Goal: Information Seeking & Learning: Learn about a topic

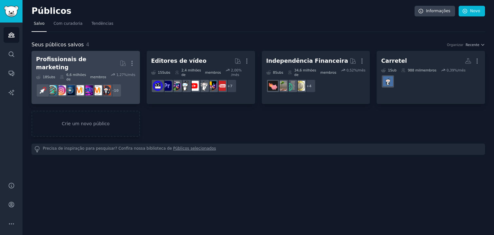
click at [86, 61] on font "Profissionais de marketing" at bounding box center [61, 63] width 50 height 14
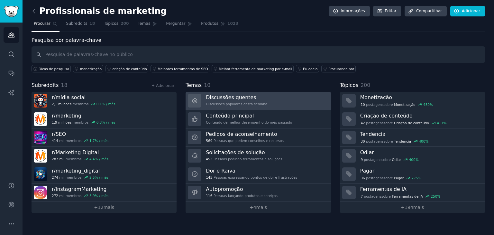
click at [275, 99] on link "Discussões quentes Discussões populares desta semana" at bounding box center [258, 101] width 145 height 18
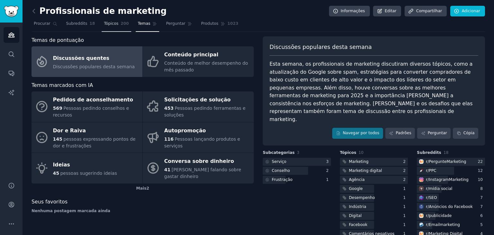
click at [112, 29] on link "Tópicos 200" at bounding box center [116, 25] width 29 height 13
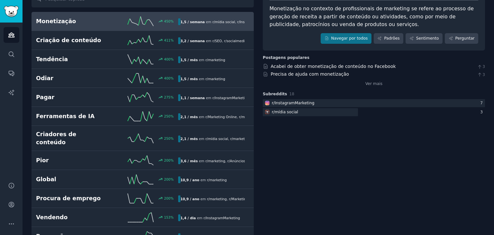
scroll to position [55, 0]
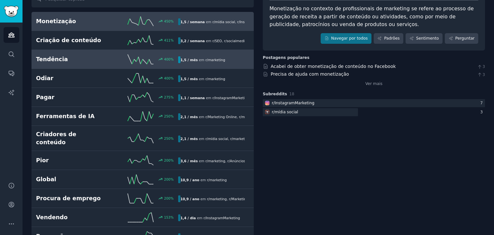
click at [82, 54] on div "Tendência 400 % 1,5 / mês em r/ marketing" at bounding box center [142, 59] width 213 height 10
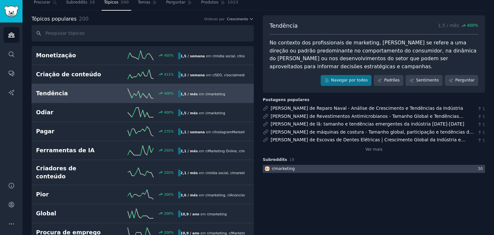
scroll to position [21, 0]
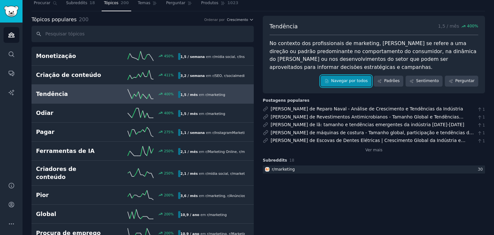
click at [365, 82] on font "Navegar por todos" at bounding box center [349, 80] width 37 height 5
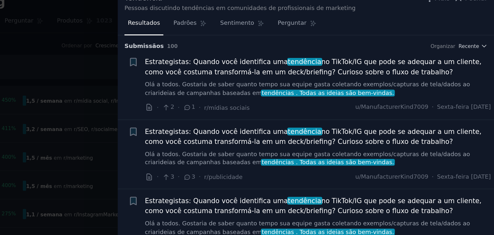
click at [375, 35] on div "Submissão s 100 Organizar Recente" at bounding box center [367, 38] width 243 height 10
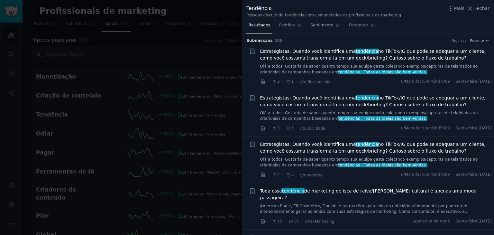
click at [290, 54] on font "Estrategistas: Quando você identifica uma" at bounding box center [308, 51] width 96 height 5
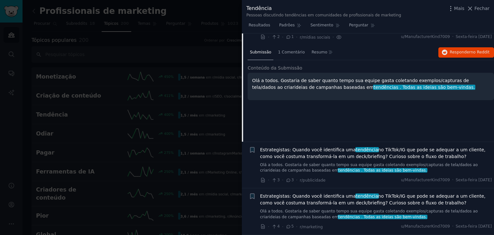
scroll to position [2, 0]
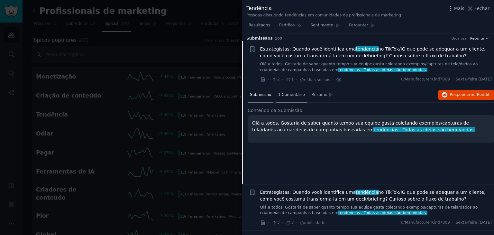
click at [278, 96] on font "1 Comentário" at bounding box center [291, 94] width 27 height 5
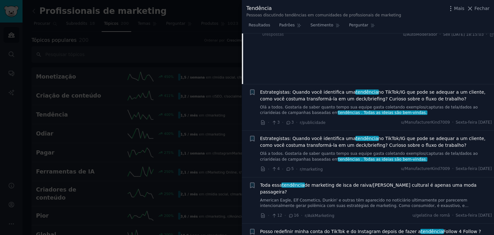
scroll to position [17, 0]
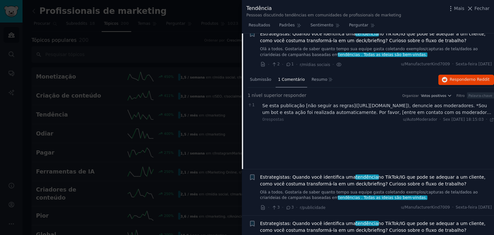
click at [320, 175] on font "Estrategistas: Quando você identifica uma" at bounding box center [308, 176] width 96 height 5
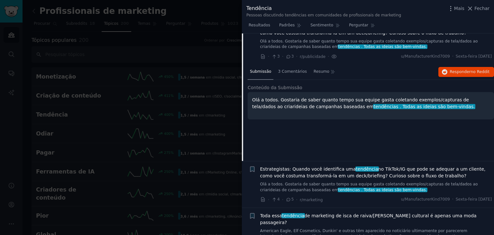
scroll to position [69, 0]
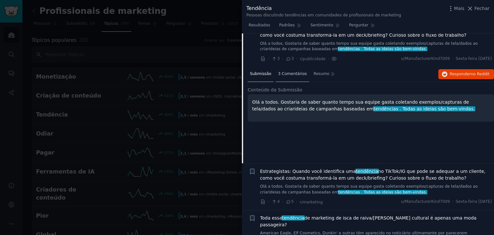
click at [289, 77] on div "3 Comentários" at bounding box center [292, 74] width 33 height 15
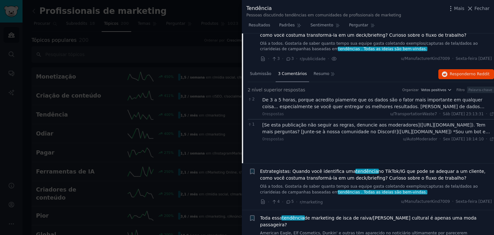
click at [435, 107] on font "De 3 a 5 horas, porque acredito piamente que os dados são o fator mais importan…" at bounding box center [373, 106] width 222 height 19
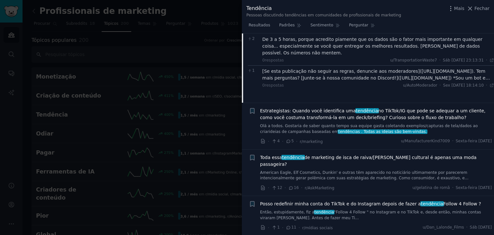
scroll to position [130, 0]
click at [336, 108] on font "Estrategistas: Quando você identifica uma" at bounding box center [308, 110] width 96 height 5
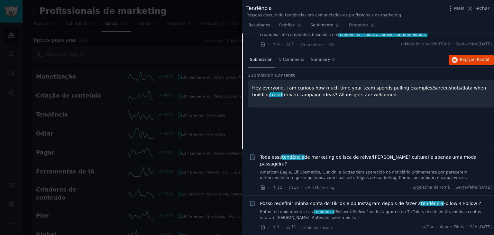
scroll to position [103, 0]
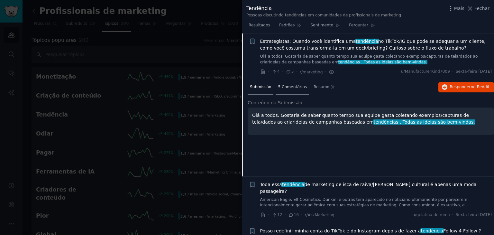
click at [292, 88] on font "5 Comentários" at bounding box center [292, 87] width 29 height 5
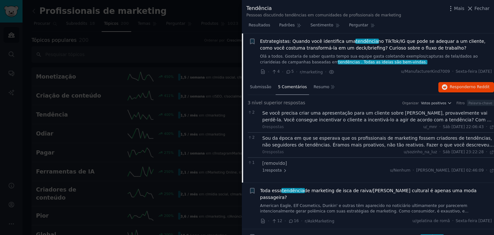
scroll to position [112, 0]
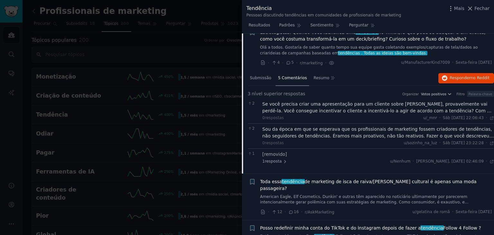
click at [449, 106] on font "Se você precisa criar uma apresentação para um cliente sobre uma tendência, pro…" at bounding box center [376, 113] width 229 height 25
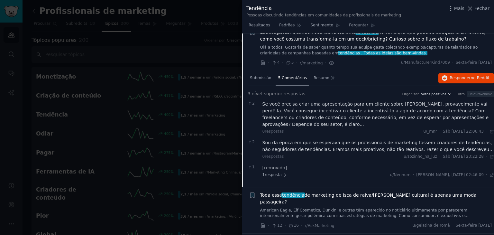
scroll to position [152, 0]
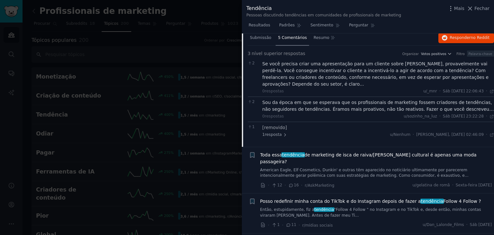
click at [378, 110] on font "Sou da época em que se esperava que os profissionais de marketing fossem criado…" at bounding box center [378, 116] width 232 height 32
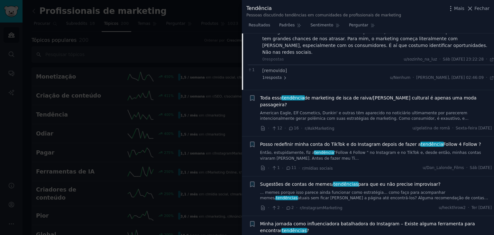
scroll to position [230, 0]
click at [478, 6] on font "Fechar" at bounding box center [481, 8] width 15 height 5
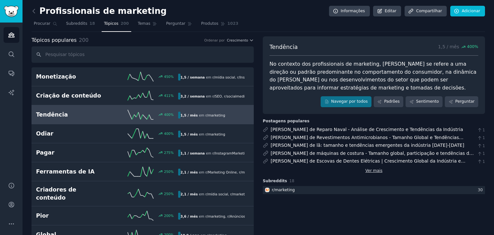
click at [369, 171] on font "Ver mais" at bounding box center [373, 170] width 17 height 5
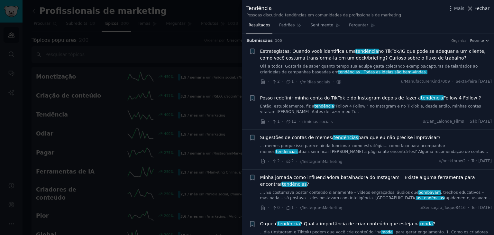
click at [479, 11] on font "Fechar" at bounding box center [481, 8] width 15 height 5
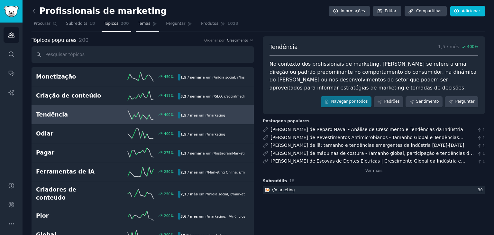
click at [143, 22] on link "Temas" at bounding box center [148, 25] width 24 height 13
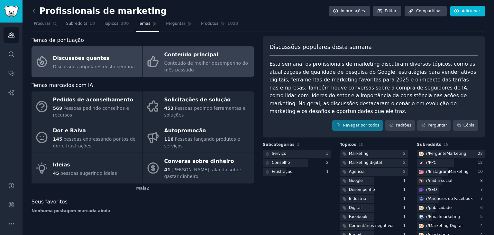
click at [220, 48] on link "Conteúdo principal Conteúdo de melhor desempenho do mês passado" at bounding box center [198, 61] width 111 height 31
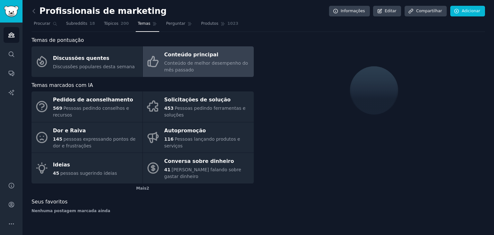
click at [220, 48] on link "Conteúdo principal Conteúdo de melhor desempenho do mês passado" at bounding box center [198, 61] width 111 height 31
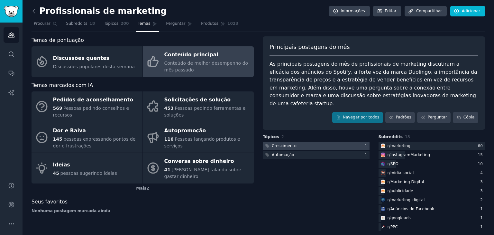
click at [345, 142] on div at bounding box center [316, 146] width 107 height 8
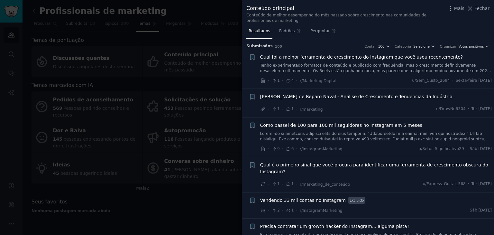
click at [329, 54] on font "Qual foi a melhor ferramenta de crescimento do Instagram que você usou recentem…" at bounding box center [361, 56] width 203 height 5
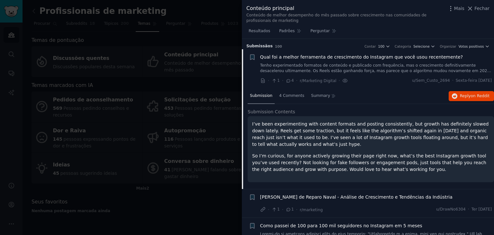
scroll to position [10, 0]
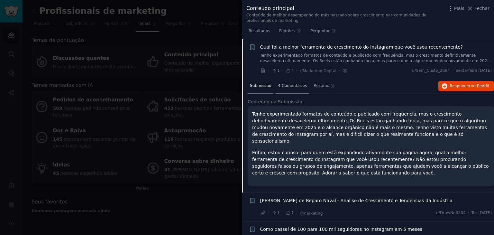
click at [297, 85] on font "4 Comentários" at bounding box center [292, 85] width 29 height 5
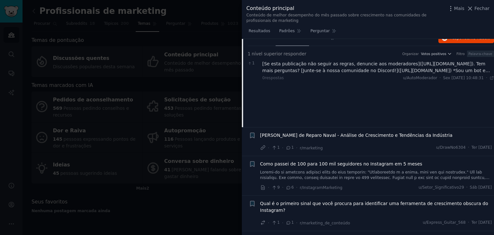
scroll to position [31, 0]
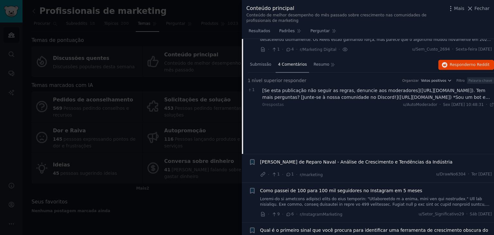
click at [324, 123] on div "Submissão 4 Comentários Resumo Responder no Reddit 1 nível superior responder O…" at bounding box center [371, 105] width 246 height 96
click at [340, 89] on font "[Se esta publicação não seguir as regras, denuncie aos moderadores](https://www…" at bounding box center [376, 104] width 228 height 32
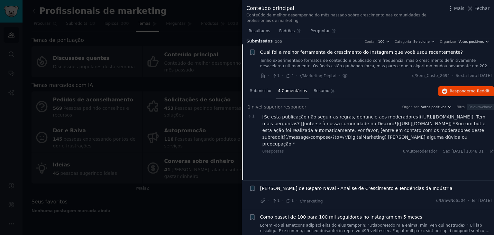
scroll to position [5, 0]
click at [321, 55] on font "Qual foi a melhor ferramenta de crescimento do Instagram que você usou recentem…" at bounding box center [361, 52] width 203 height 5
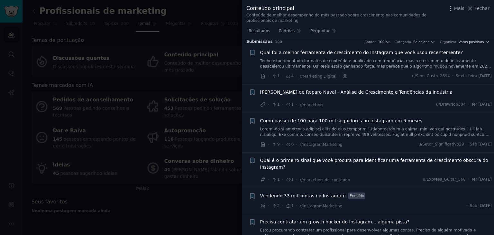
scroll to position [10, 0]
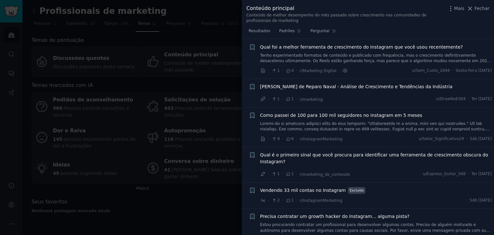
click at [327, 49] on font "Qual foi a melhor ferramenta de crescimento do Instagram que você usou recentem…" at bounding box center [361, 46] width 203 height 5
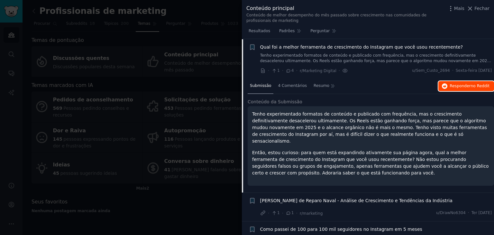
click at [462, 85] on font "Responder" at bounding box center [460, 86] width 21 height 5
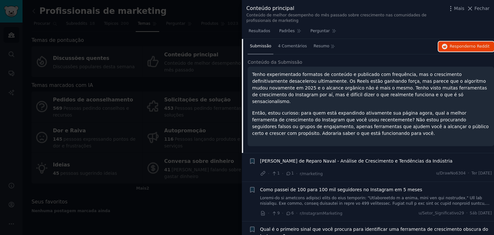
scroll to position [49, 0]
click at [338, 187] on font "Como passei de 100 para 100 mil seguidores no Instagram em 5 meses" at bounding box center [341, 189] width 162 height 5
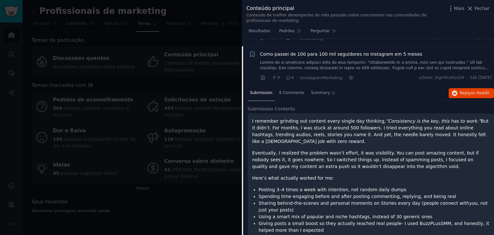
scroll to position [78, 0]
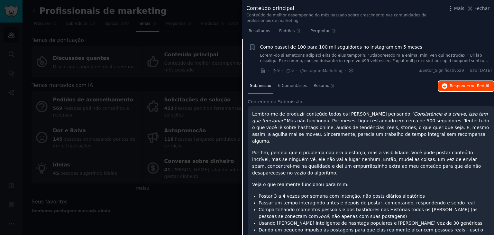
click at [461, 84] on font "Responder" at bounding box center [460, 86] width 21 height 5
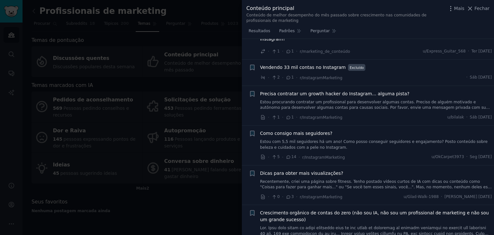
scroll to position [361, 0]
click at [318, 130] on font "Como consigo mais seguidores?" at bounding box center [296, 132] width 72 height 5
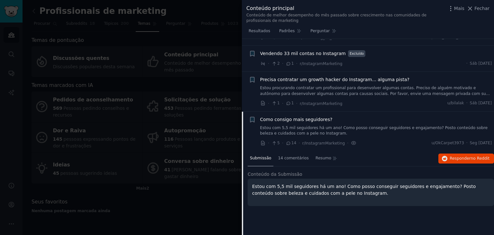
scroll to position [212, 0]
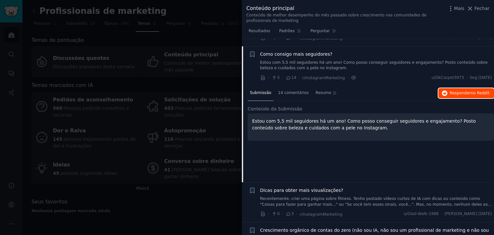
click at [456, 91] on font "Responder" at bounding box center [460, 93] width 21 height 5
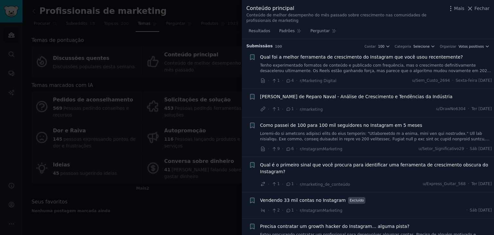
click at [404, 108] on div "· 1 · 1 · r/marketing u/DrawNo6304 · Ter [DATE]" at bounding box center [376, 109] width 232 height 7
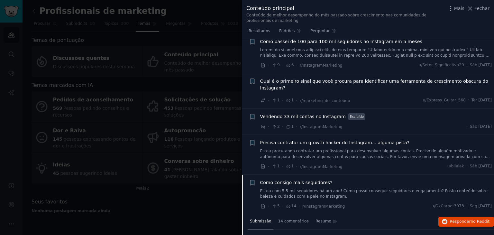
scroll to position [86, 0]
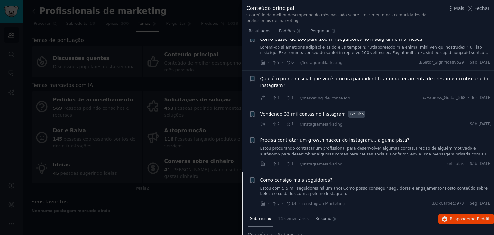
click at [294, 177] on font "Como consigo mais seguidores?" at bounding box center [296, 179] width 72 height 5
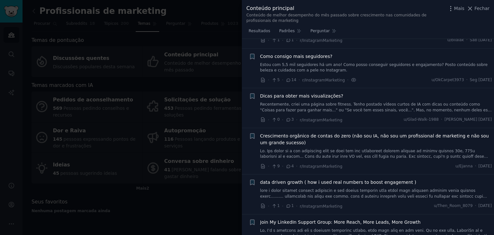
scroll to position [212, 0]
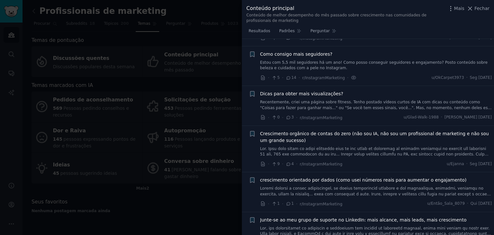
click at [315, 51] on font "Como consigo mais seguidores?" at bounding box center [296, 53] width 72 height 5
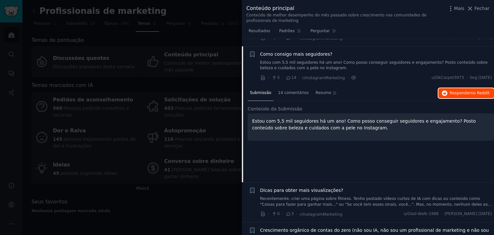
click at [451, 91] on font "Responder" at bounding box center [460, 93] width 21 height 5
